Goal: Transaction & Acquisition: Purchase product/service

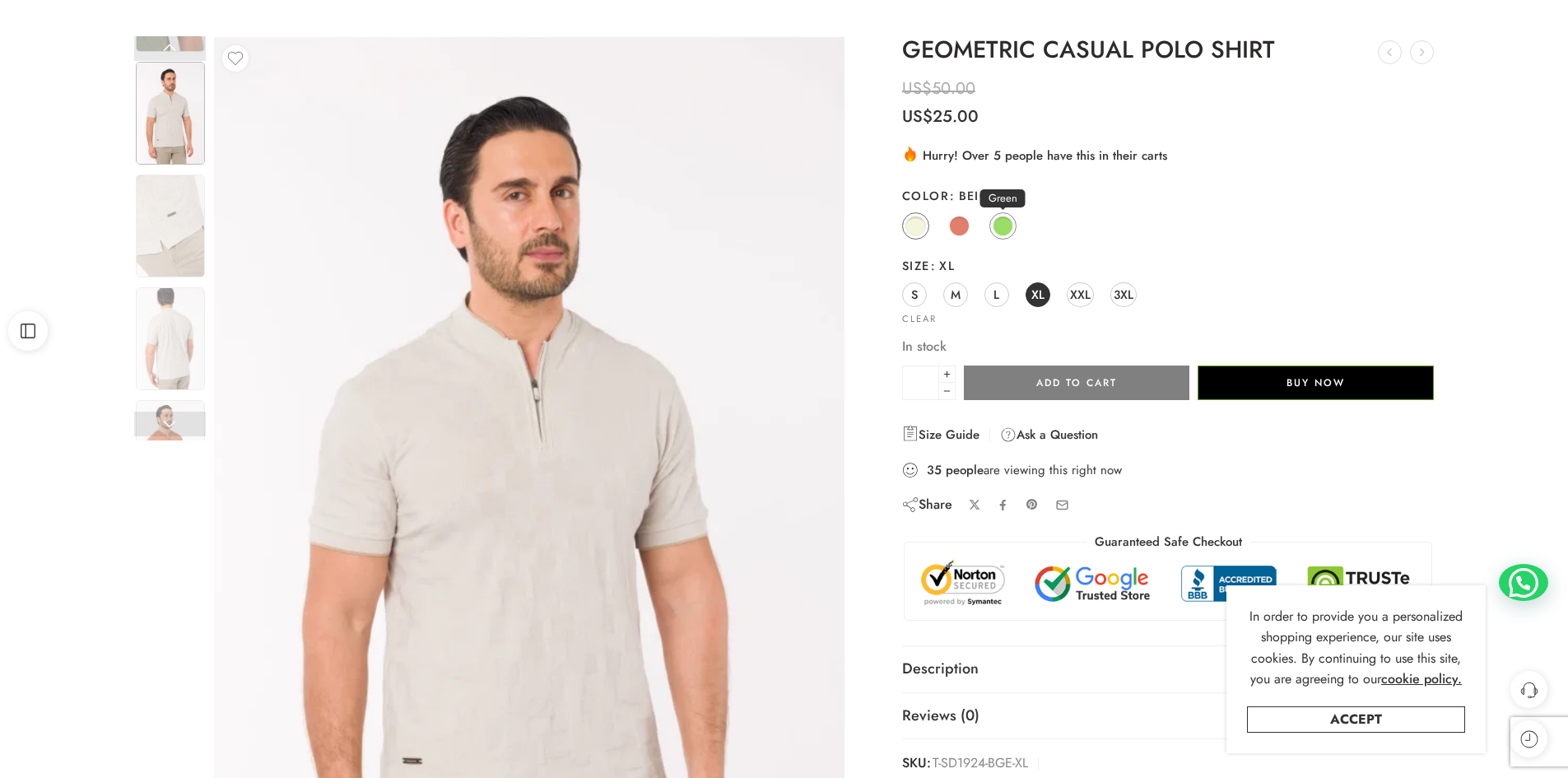
click at [1014, 225] on link "Green" at bounding box center [1003, 225] width 27 height 27
click at [1003, 229] on span at bounding box center [1003, 225] width 21 height 21
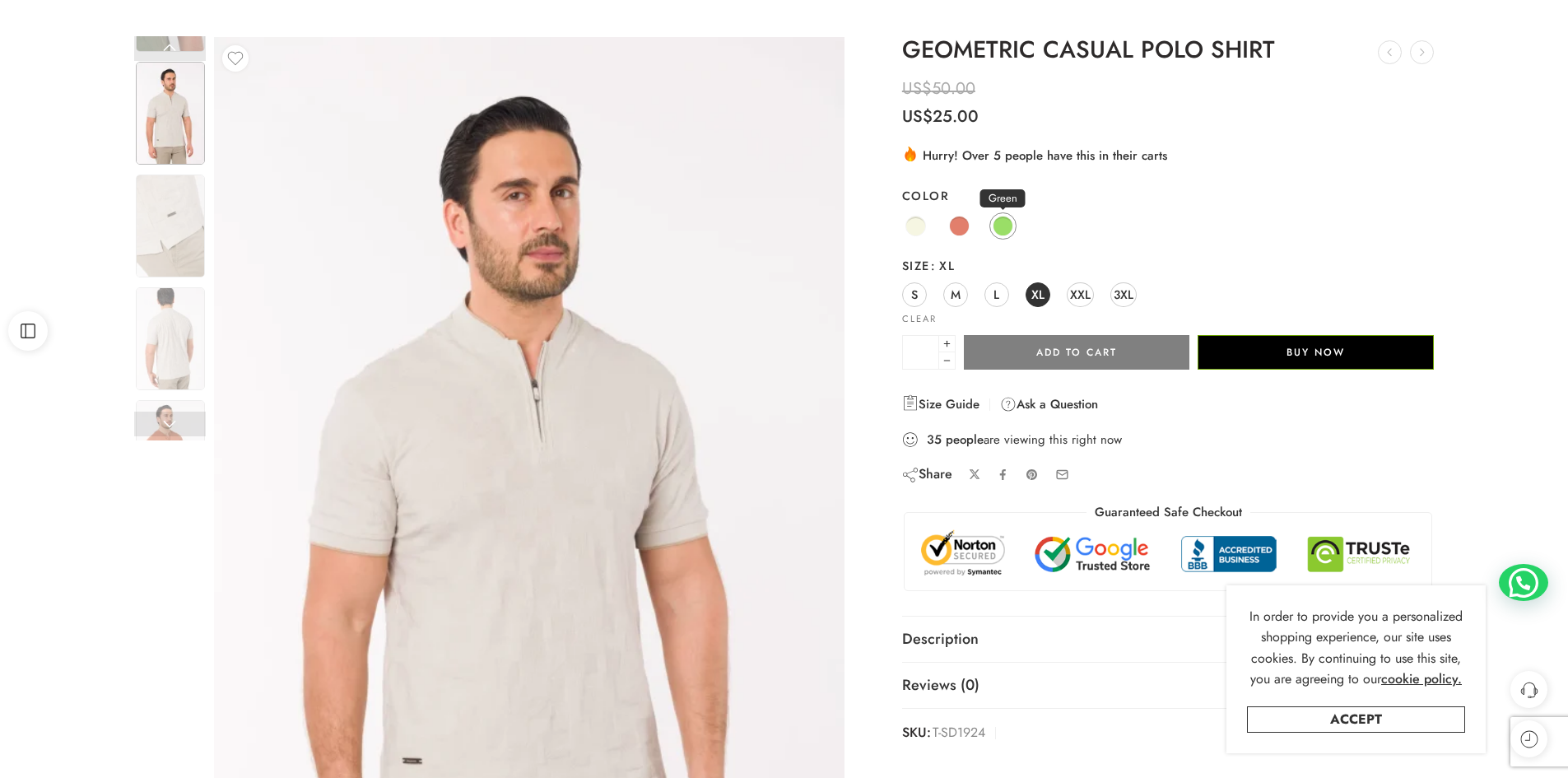
click at [1008, 227] on span at bounding box center [1003, 225] width 21 height 21
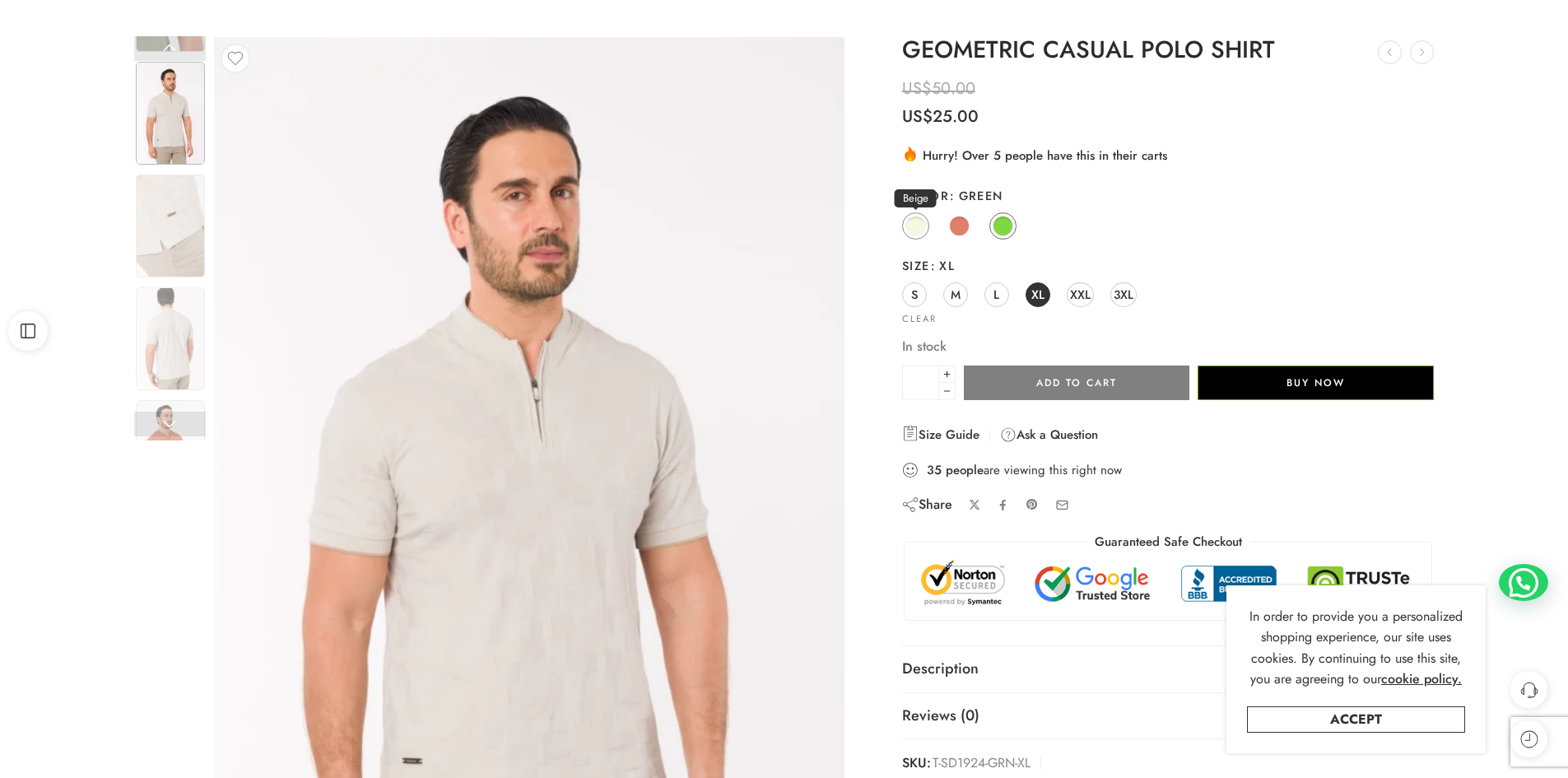
click at [917, 229] on span at bounding box center [916, 225] width 21 height 21
click at [1005, 229] on span at bounding box center [1003, 225] width 21 height 21
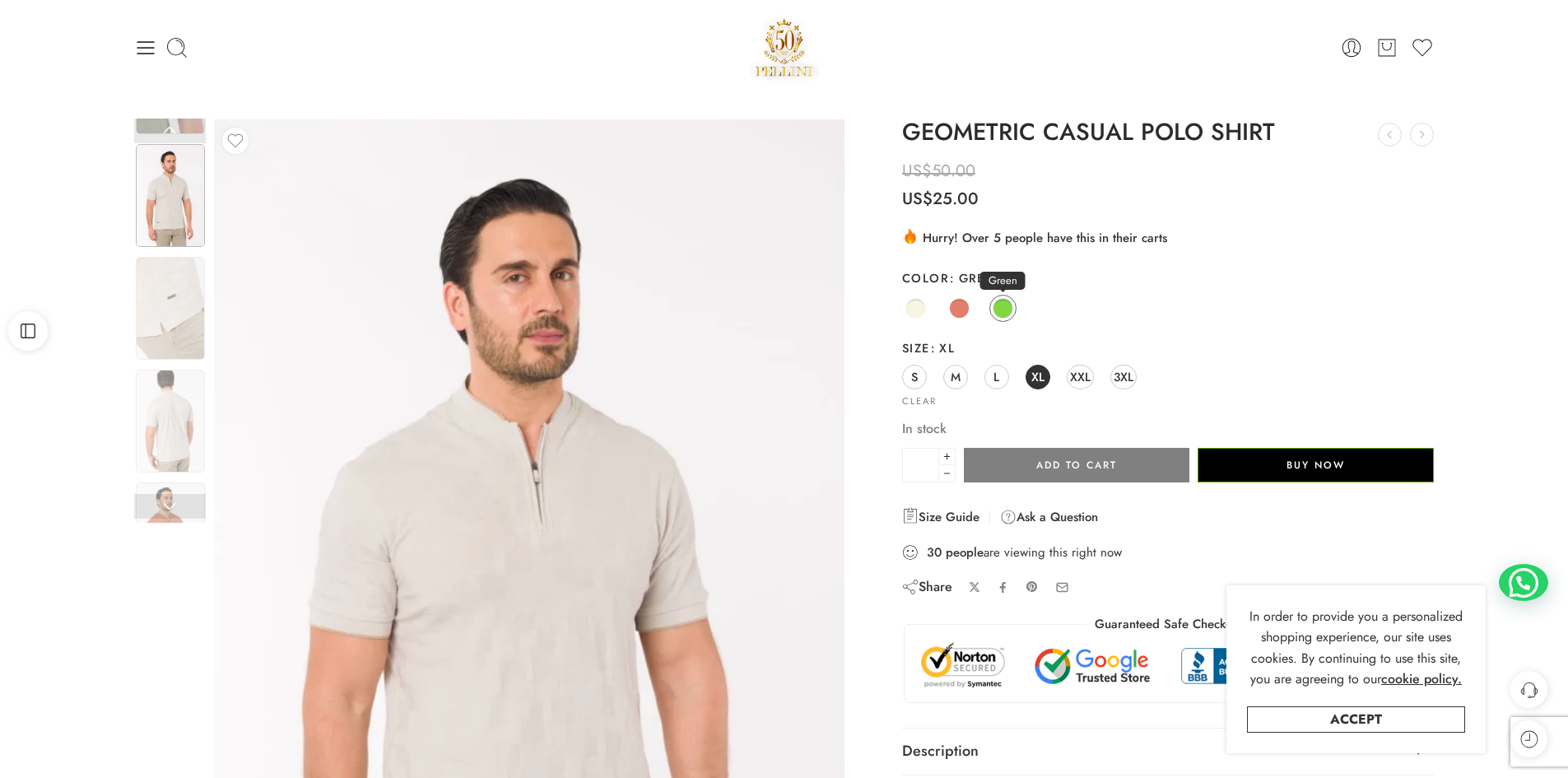
click at [1001, 298] on link "Green" at bounding box center [1003, 307] width 27 height 27
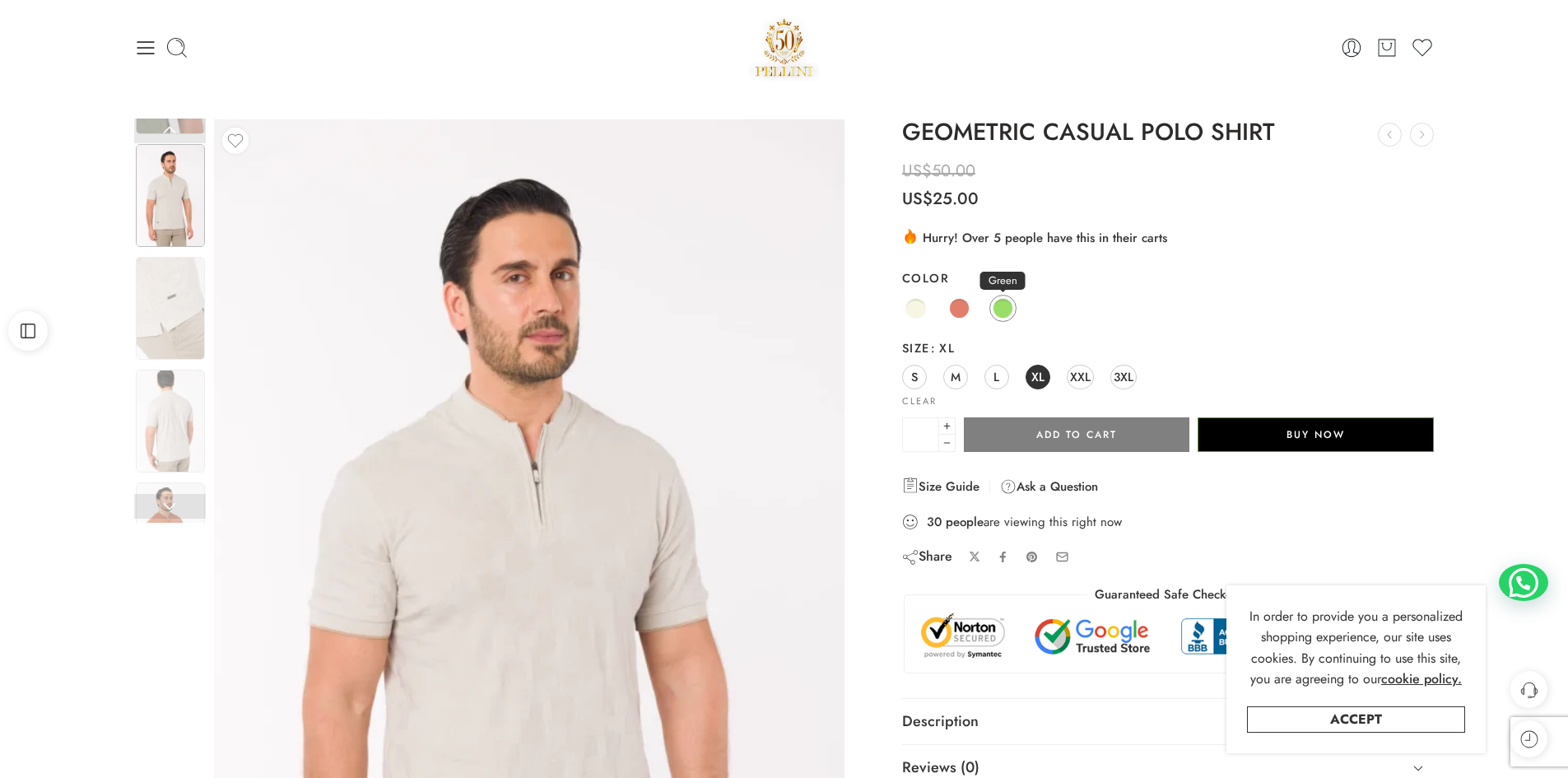
click at [1002, 306] on span at bounding box center [1003, 308] width 21 height 21
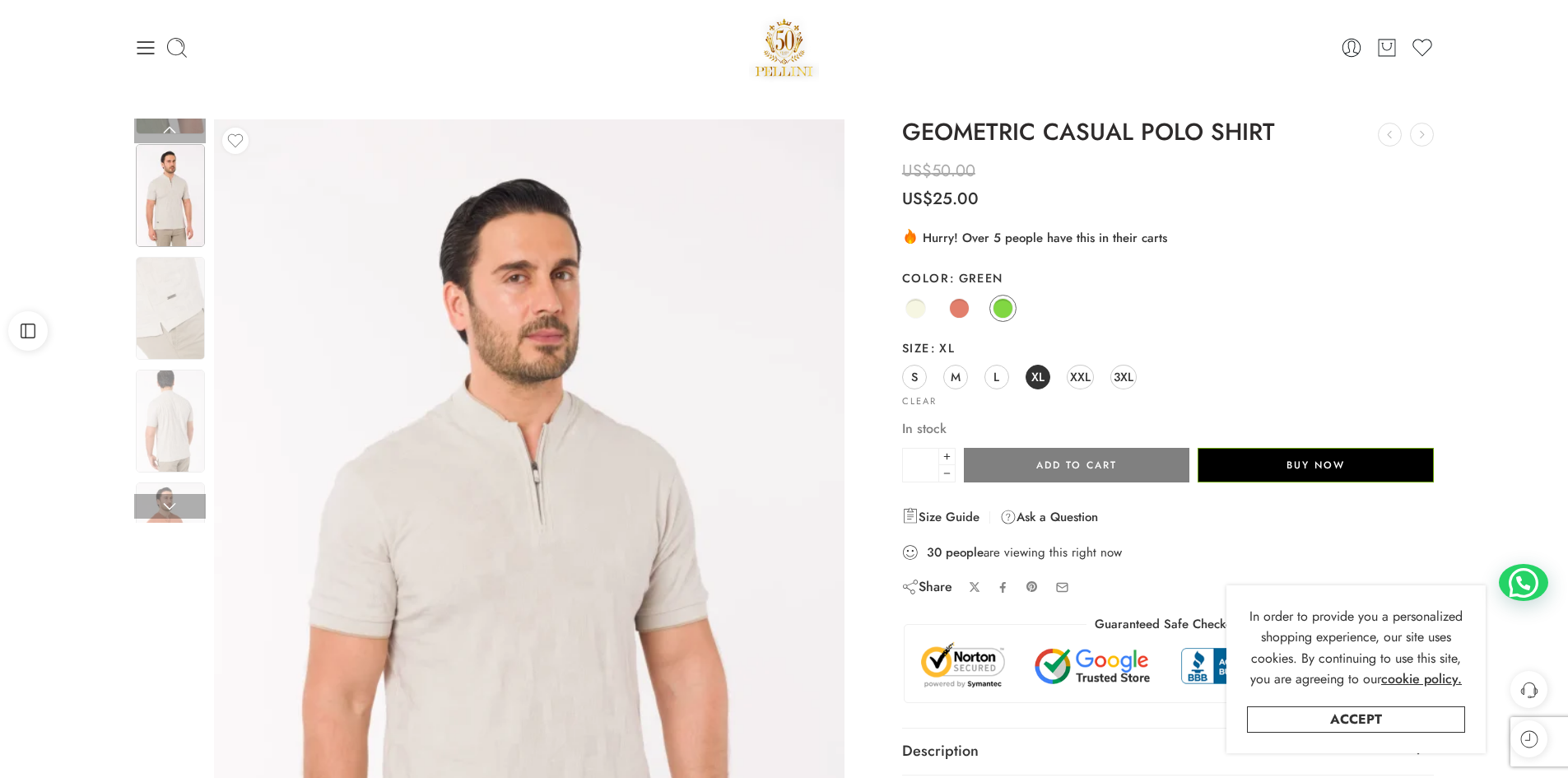
click at [185, 195] on img at bounding box center [170, 196] width 69 height 103
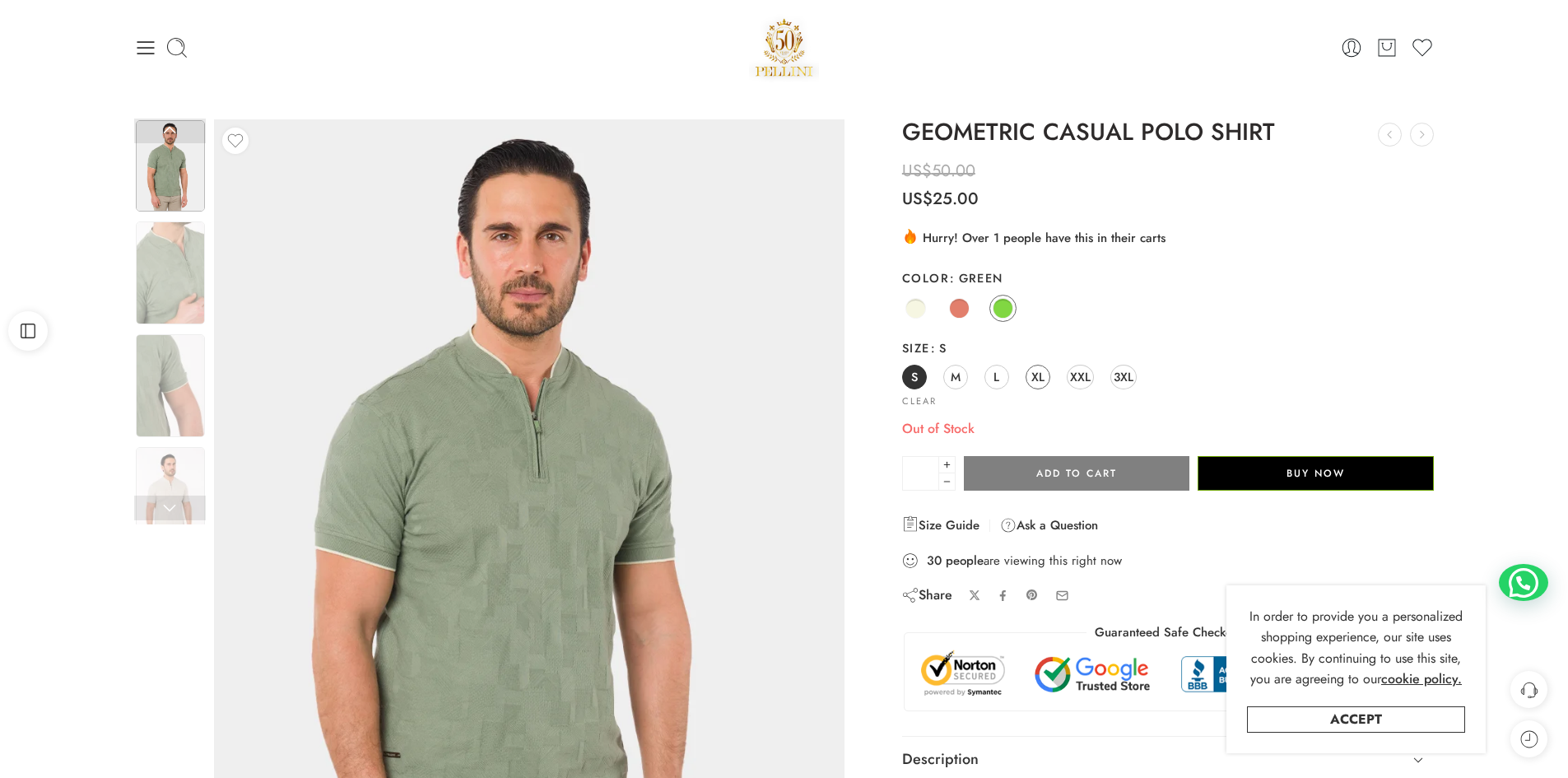
click at [1047, 378] on link "XL" at bounding box center [1037, 377] width 25 height 25
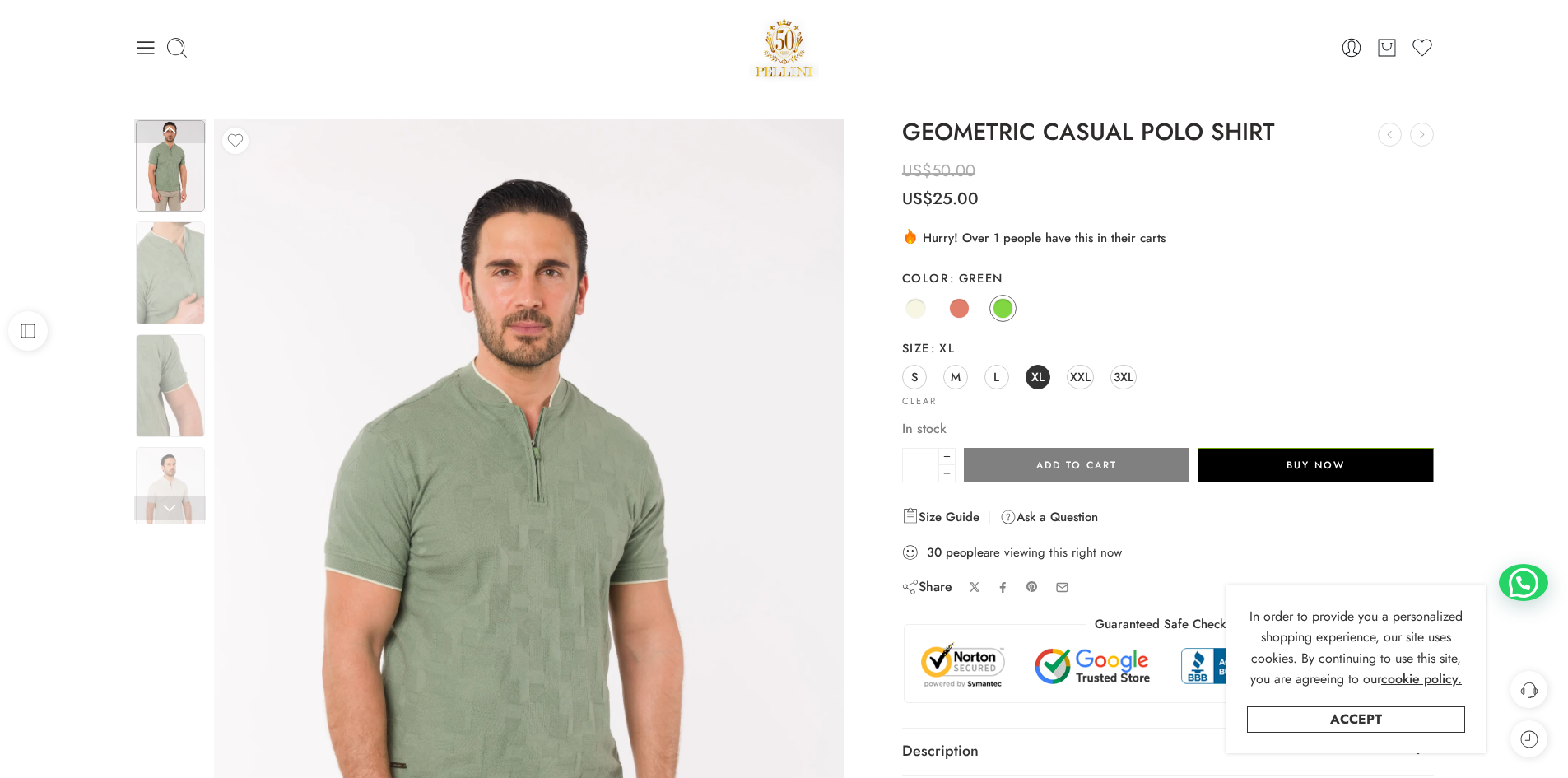
click at [706, 456] on img at bounding box center [311, 760] width 1405 height 2109
